Goal: Task Accomplishment & Management: Complete application form

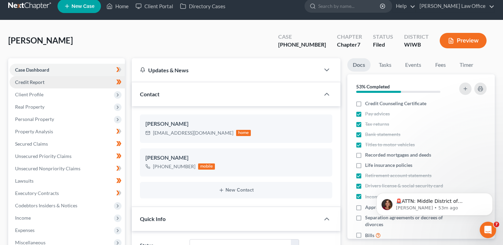
click at [54, 79] on link "Credit Report" at bounding box center [67, 82] width 115 height 12
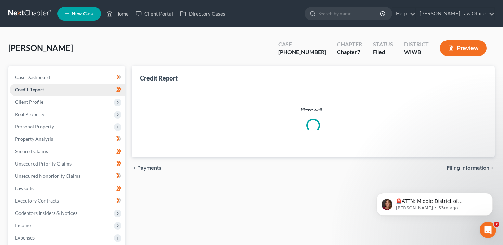
click at [54, 94] on link "Credit Report" at bounding box center [67, 89] width 115 height 12
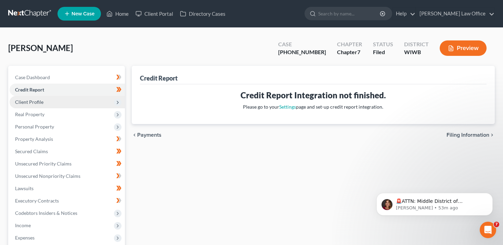
click at [54, 103] on span "Client Profile" at bounding box center [67, 102] width 115 height 12
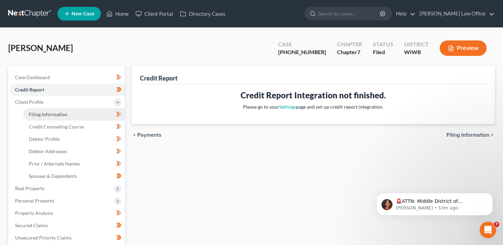
click at [56, 113] on span "Filing Information" at bounding box center [48, 114] width 39 height 6
select select "1"
select select "0"
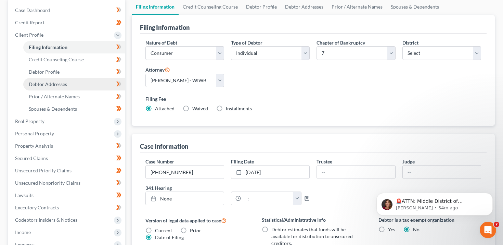
scroll to position [64, 0]
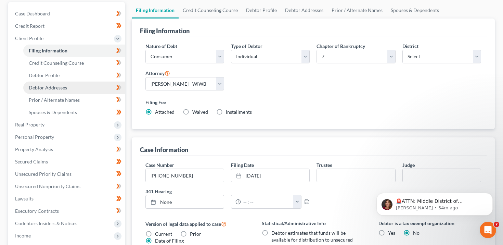
click at [81, 82] on link "Debtor Addresses" at bounding box center [74, 87] width 102 height 12
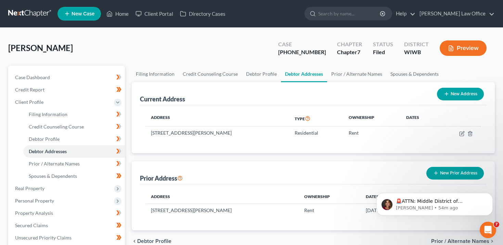
click at [464, 47] on button "Preview" at bounding box center [463, 47] width 47 height 15
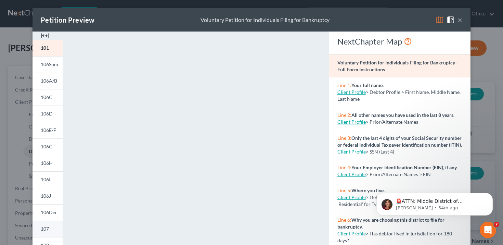
click at [46, 228] on span "107" at bounding box center [45, 228] width 8 height 6
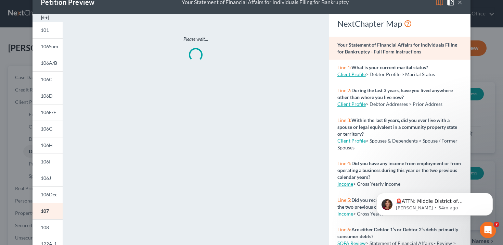
scroll to position [26, 0]
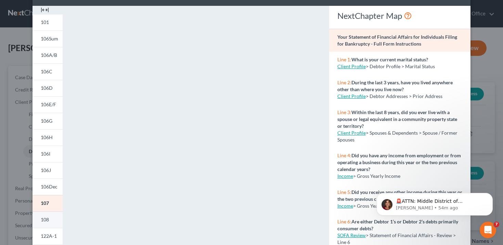
click at [50, 220] on link "108" at bounding box center [48, 219] width 30 height 16
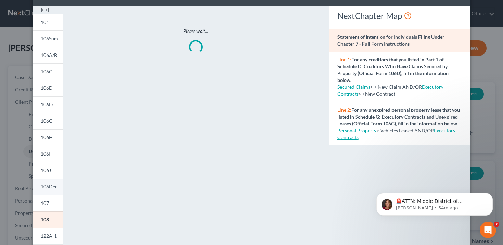
click at [53, 183] on link "106Dec" at bounding box center [48, 186] width 30 height 16
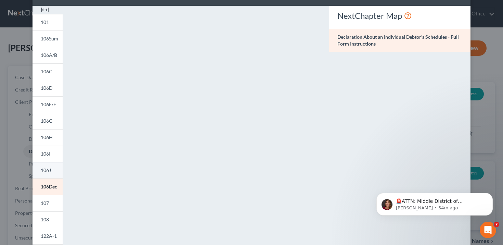
click at [53, 170] on link "106J" at bounding box center [48, 170] width 30 height 16
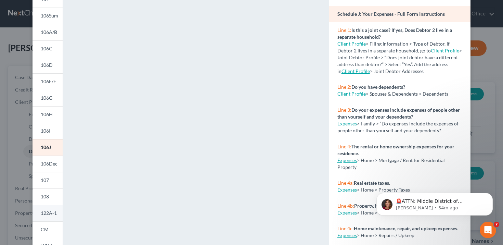
scroll to position [49, 0]
click at [51, 210] on span "122A-1" at bounding box center [49, 212] width 16 height 6
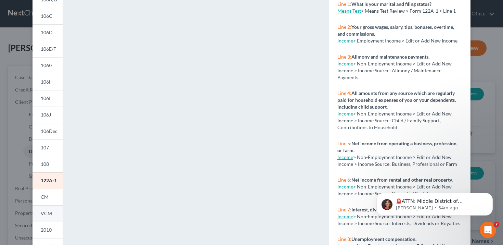
scroll to position [81, 0]
click at [51, 214] on span "VCM" at bounding box center [46, 213] width 11 height 6
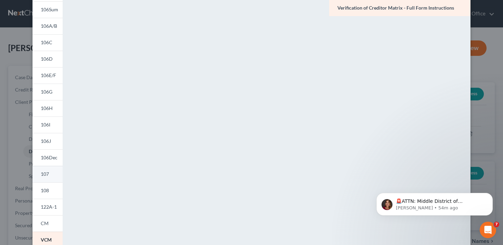
scroll to position [54, 0]
click at [53, 164] on link "106Dec" at bounding box center [48, 158] width 30 height 16
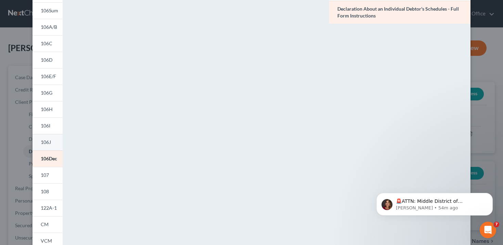
click at [53, 142] on link "106J" at bounding box center [48, 142] width 30 height 16
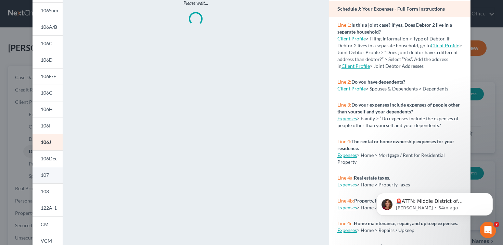
click at [50, 176] on link "107" at bounding box center [48, 175] width 30 height 16
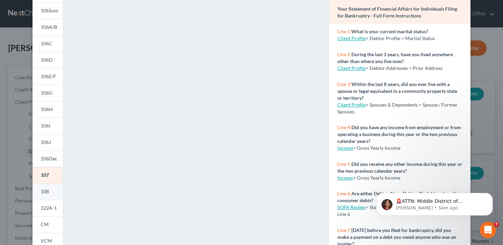
click at [52, 193] on link "108" at bounding box center [48, 191] width 30 height 16
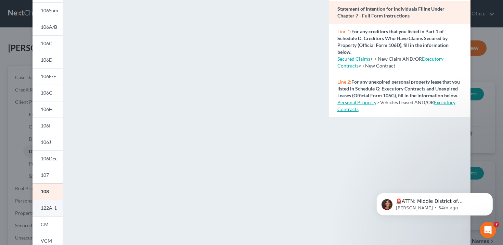
click at [53, 208] on span "122A-1" at bounding box center [49, 208] width 16 height 6
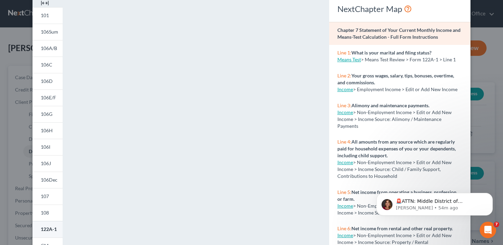
scroll to position [0, 0]
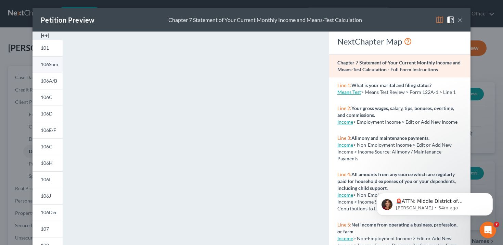
click at [55, 56] on link "106Sum" at bounding box center [48, 64] width 30 height 16
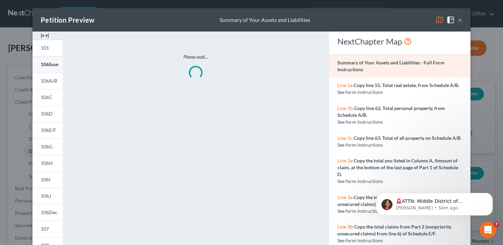
click at [55, 68] on link "106Sum" at bounding box center [48, 64] width 30 height 16
click at [57, 45] on link "101" at bounding box center [48, 48] width 30 height 16
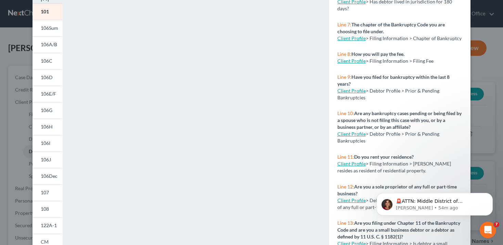
scroll to position [211, 0]
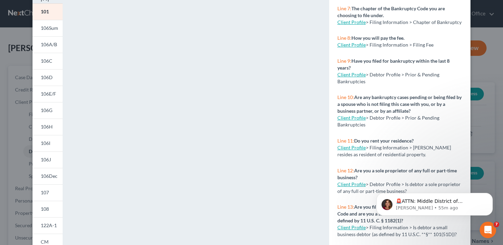
click at [354, 148] on link "Client Profile" at bounding box center [351, 147] width 28 height 6
select select "1"
select select "0"
select select "91"
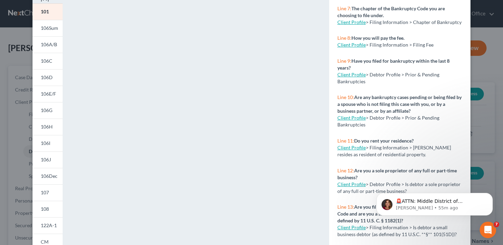
select select "0"
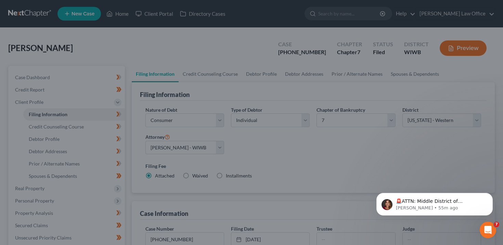
select select "1"
select select "0"
select select "91"
select select "0"
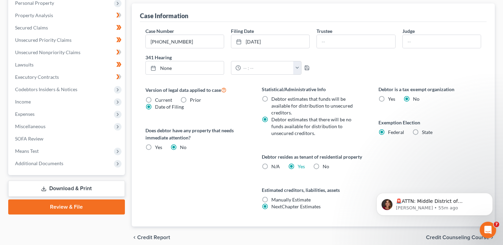
scroll to position [199, 0]
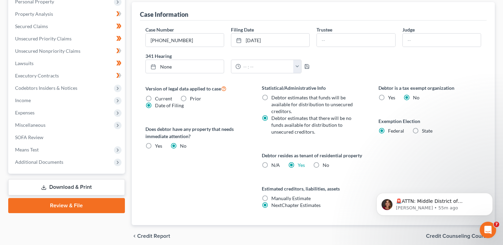
click at [319, 155] on label "Debtor resides as tenant of residential property" at bounding box center [313, 155] width 103 height 7
copy label "Debtor resides as tenant of residential property"
click at [323, 165] on label "No" at bounding box center [326, 164] width 7 height 7
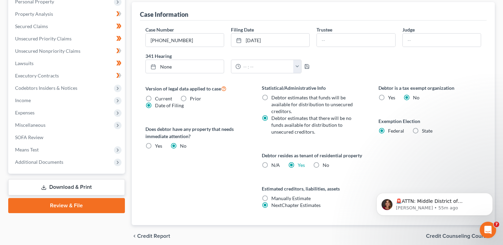
click at [325, 165] on input "No" at bounding box center [327, 163] width 4 height 4
radio input "true"
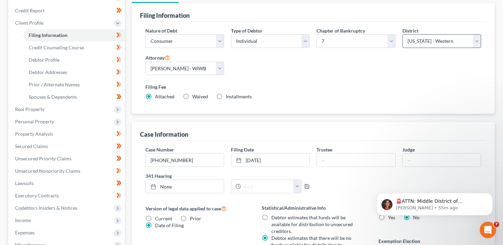
scroll to position [41, 0]
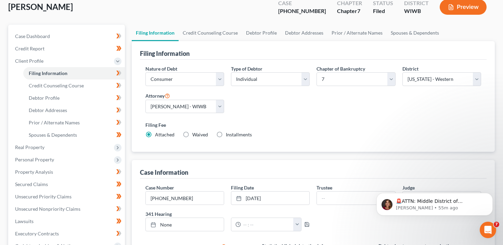
click at [464, 12] on button "Preview" at bounding box center [463, 6] width 47 height 15
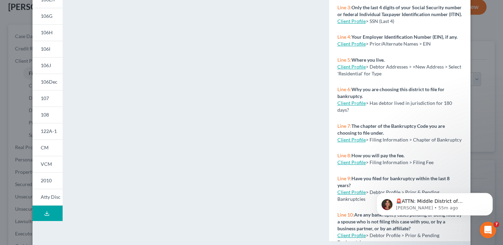
scroll to position [141, 0]
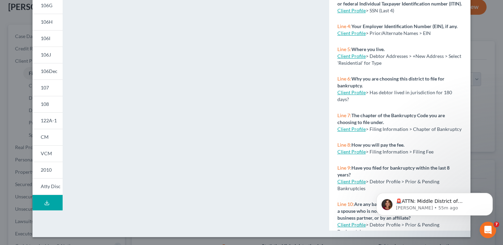
click at [482, 16] on div "Petition Preview Voluntary Petition for Individuals Filing for Bankruptcy × 101…" at bounding box center [251, 122] width 503 height 245
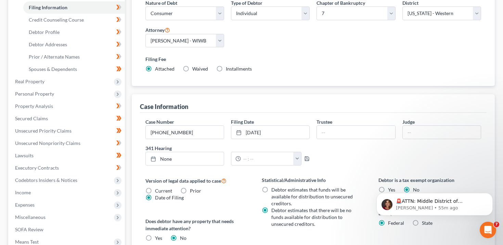
scroll to position [199, 0]
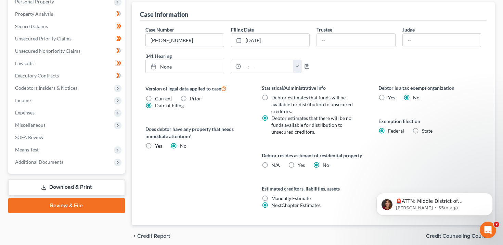
click at [298, 165] on label "Yes Yes" at bounding box center [301, 164] width 7 height 7
click at [300, 165] on input "Yes Yes" at bounding box center [302, 163] width 4 height 4
radio input "true"
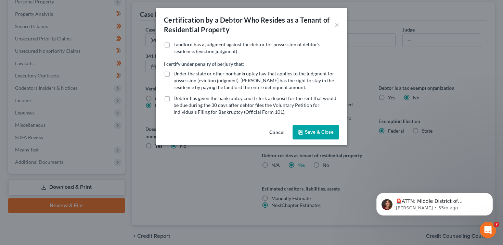
click at [307, 133] on button "Save & Close" at bounding box center [316, 132] width 47 height 14
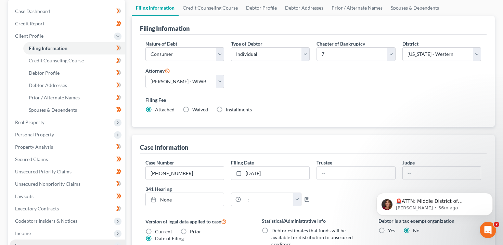
scroll to position [0, 0]
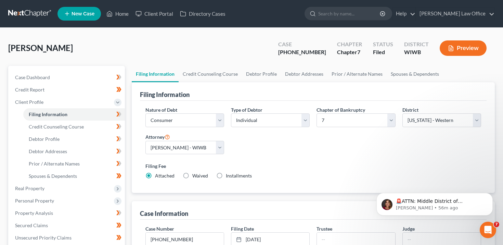
click at [470, 48] on button "Preview" at bounding box center [463, 47] width 47 height 15
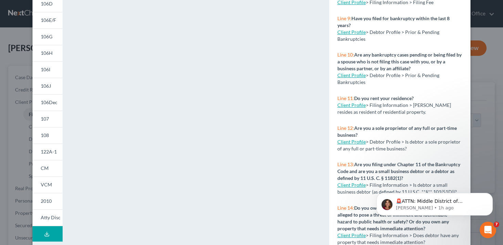
scroll to position [175, 0]
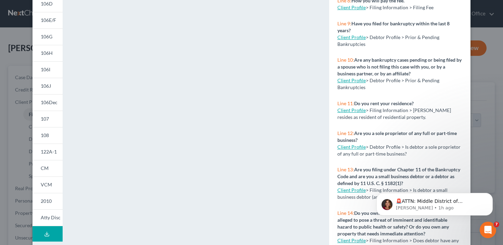
click at [492, 60] on div "Petition Preview Voluntary Petition for Individuals Filing for Bankruptcy × 101…" at bounding box center [251, 122] width 503 height 245
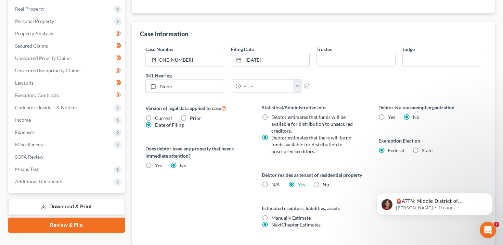
scroll to position [215, 0]
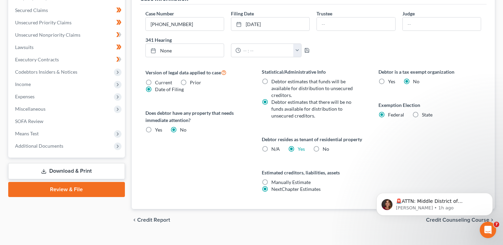
click at [323, 148] on label "No" at bounding box center [326, 148] width 7 height 7
click at [325, 148] on input "No" at bounding box center [327, 147] width 4 height 4
radio input "true"
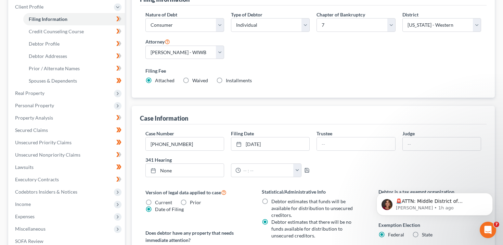
scroll to position [2, 0]
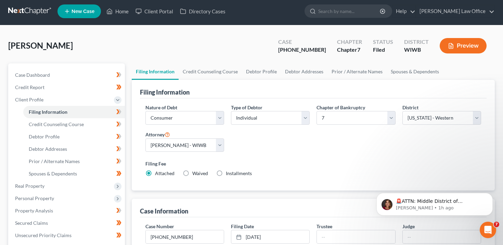
click at [451, 49] on button "Preview" at bounding box center [463, 45] width 47 height 15
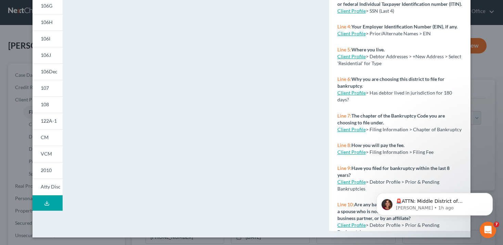
scroll to position [141, 0]
click at [471, 18] on div "NextChapter Map Voluntary Petition for Individuals Filing for Bankruptcy - Full…" at bounding box center [400, 61] width 148 height 340
click at [480, 21] on div "Petition Preview Voluntary Petition for Individuals Filing for Bankruptcy × 101…" at bounding box center [251, 122] width 503 height 245
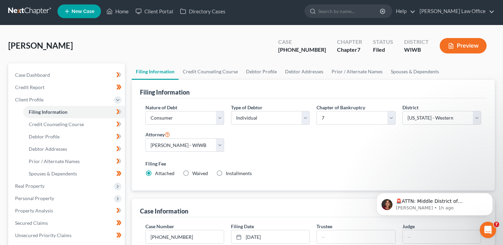
scroll to position [159, 0]
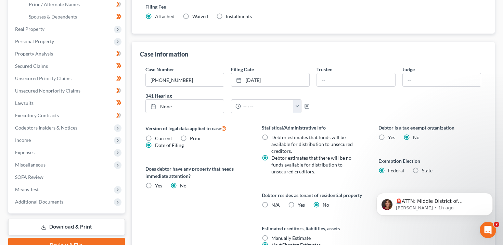
click at [298, 205] on label "Yes Yes" at bounding box center [301, 204] width 7 height 7
click at [300, 205] on input "Yes Yes" at bounding box center [302, 203] width 4 height 4
radio input "true"
radio input "false"
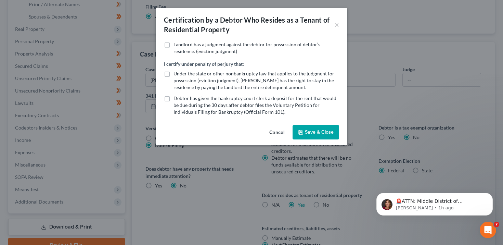
click at [320, 132] on button "Save & Close" at bounding box center [316, 132] width 47 height 14
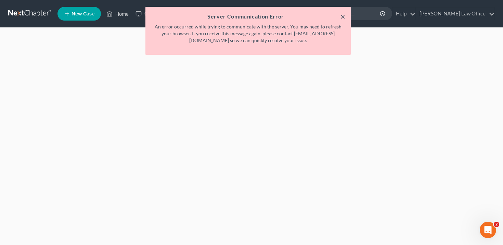
click at [342, 16] on button "×" at bounding box center [342, 16] width 5 height 8
click at [341, 16] on button "×" at bounding box center [342, 16] width 5 height 8
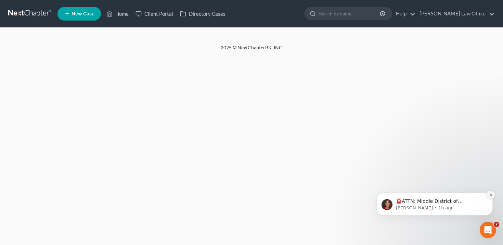
click at [488, 193] on button "Dismiss notification" at bounding box center [490, 194] width 9 height 9
